Goal: Check status: Check status

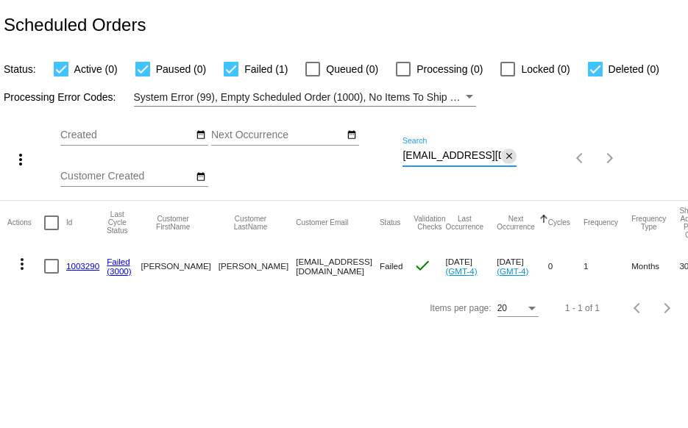
scroll to position [0, 32]
drag, startPoint x: 402, startPoint y: 155, endPoint x: 538, endPoint y: 155, distance: 135.3
click at [530, 155] on div "more_vert Aug Jan Feb Mar Apr 1" at bounding box center [344, 153] width 688 height 93
paste input "chelsea.mollere33@gmail.com"
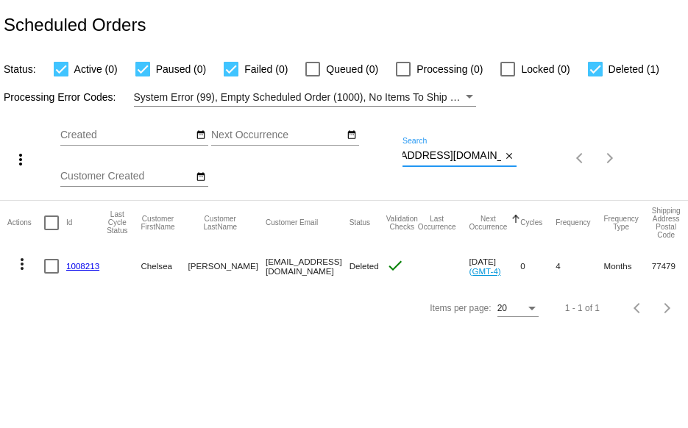
type input "chelsea.mollere33@gmail.com"
click at [19, 263] on mat-icon "more_vert" at bounding box center [22, 264] width 18 height 18
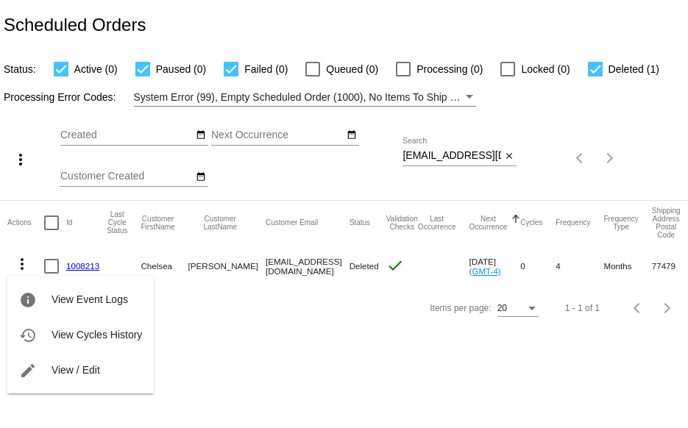
click at [21, 263] on div "info View Event Logs history View Cycles History edit View / Edit" at bounding box center [80, 321] width 146 height 146
click at [22, 261] on div "info View Event Logs history View Cycles History edit View / Edit" at bounding box center [80, 321] width 146 height 146
click at [297, 364] on div at bounding box center [344, 214] width 688 height 428
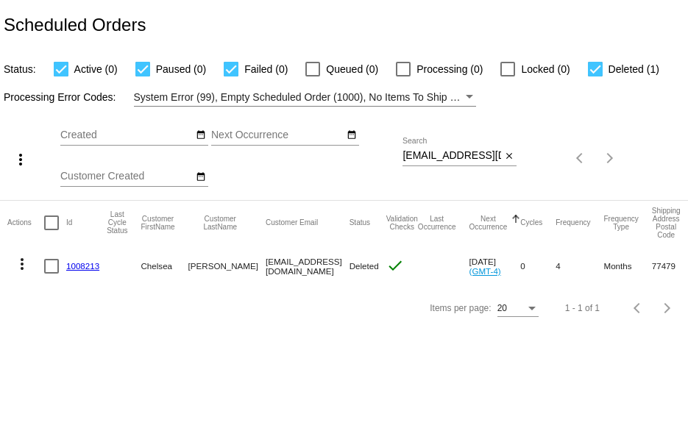
click at [600, 62] on div at bounding box center [595, 69] width 15 height 15
click at [595, 76] on input "Deleted (1)" at bounding box center [594, 76] width 1 height 1
checkbox input "false"
